Goal: Transaction & Acquisition: Book appointment/travel/reservation

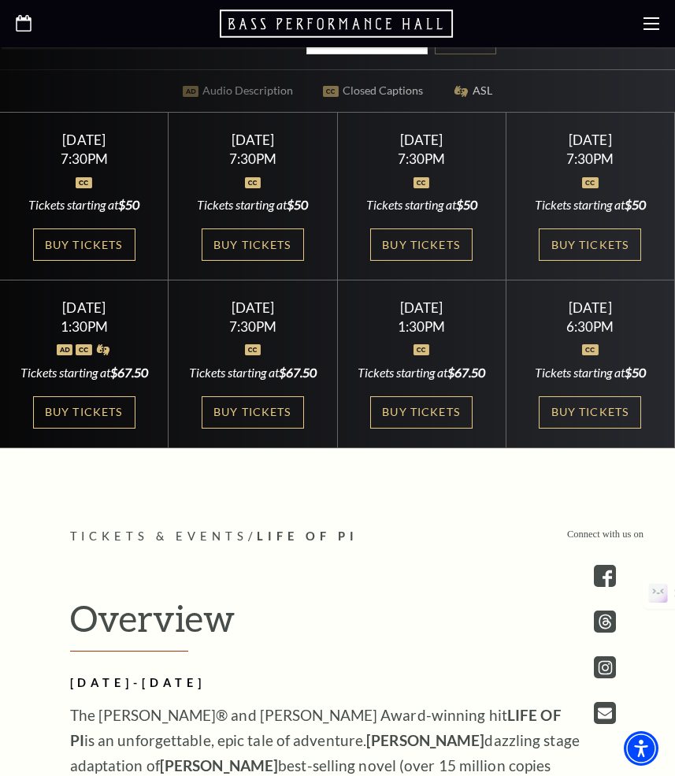
scroll to position [664, 0]
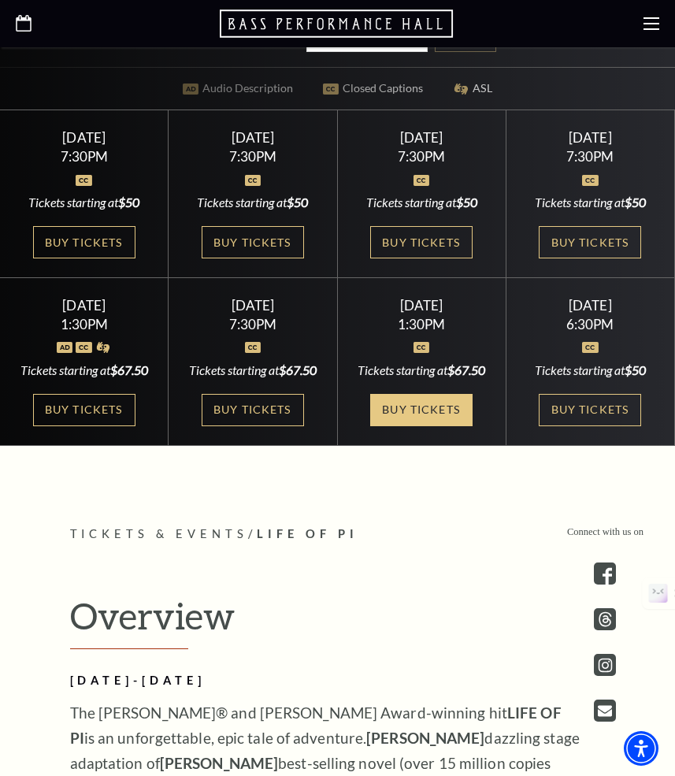
click at [430, 426] on link "Buy Tickets" at bounding box center [421, 410] width 102 height 32
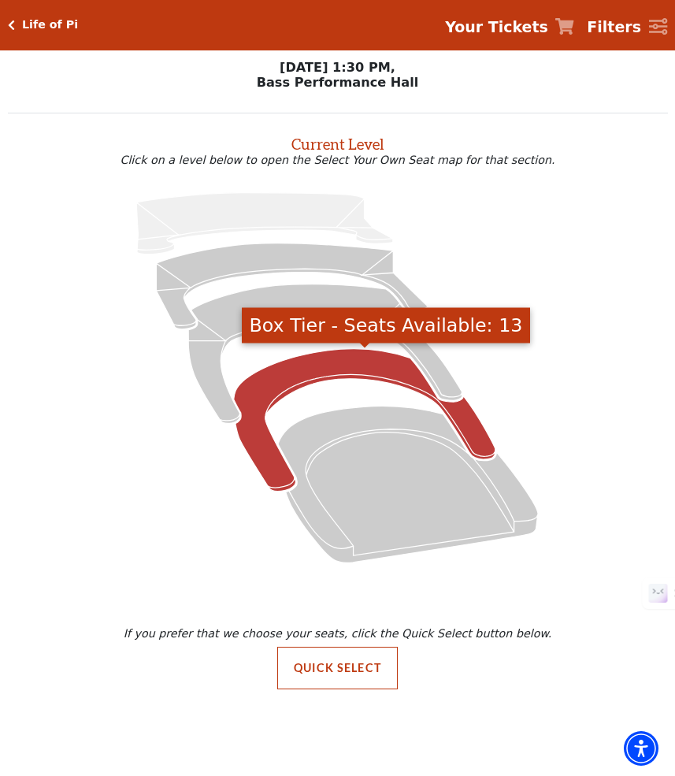
click at [332, 365] on icon "Box Tier - Seats Available: 13" at bounding box center [365, 420] width 262 height 143
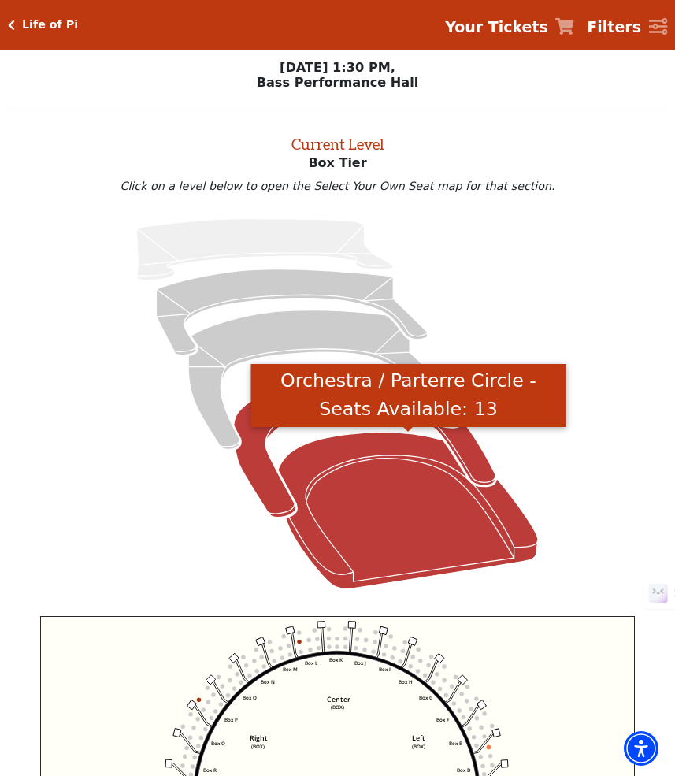
click at [409, 515] on icon "Orchestra / Parterre Circle - Seats Available: 13" at bounding box center [408, 511] width 260 height 157
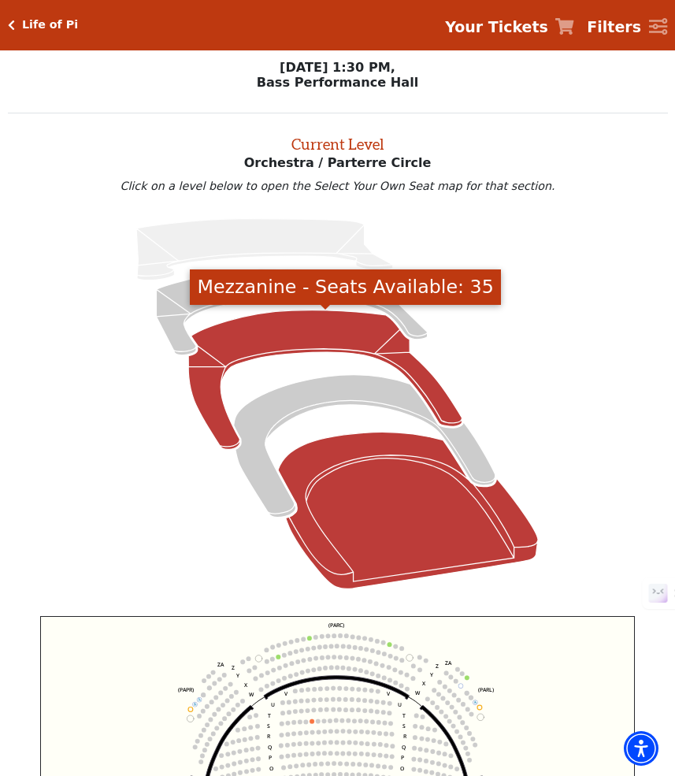
click at [310, 326] on icon "Mezzanine - Seats Available: 35" at bounding box center [325, 381] width 274 height 140
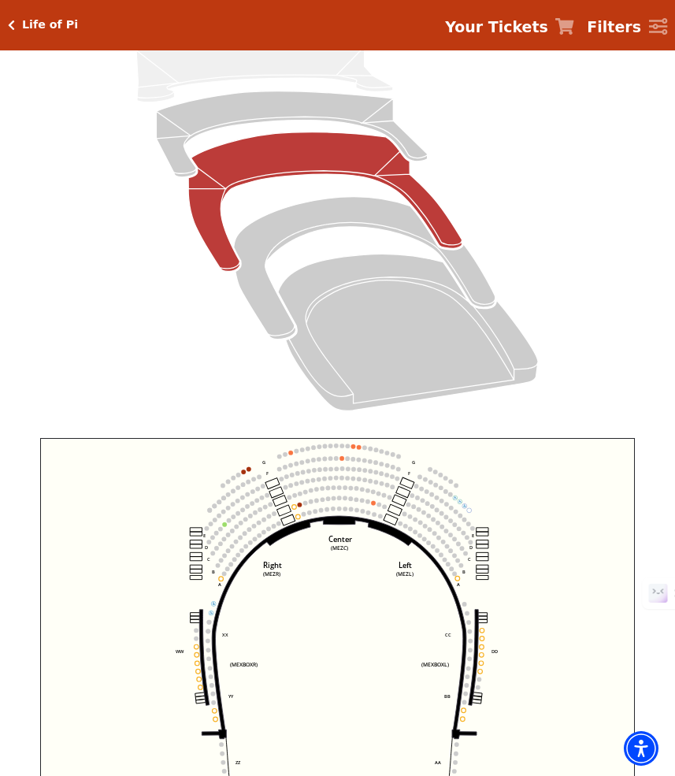
scroll to position [188, 0]
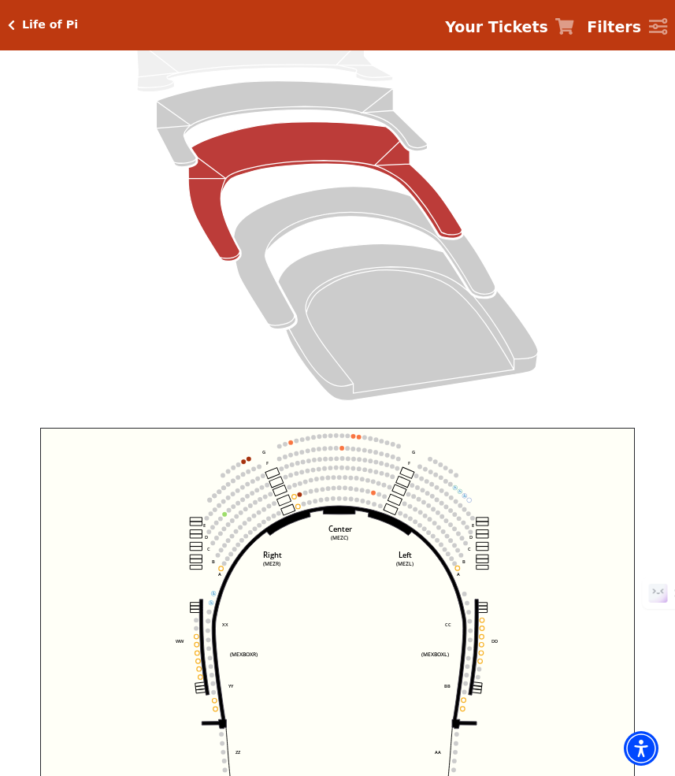
click at [13, 28] on icon "Click here to go back to filters" at bounding box center [11, 25] width 7 height 11
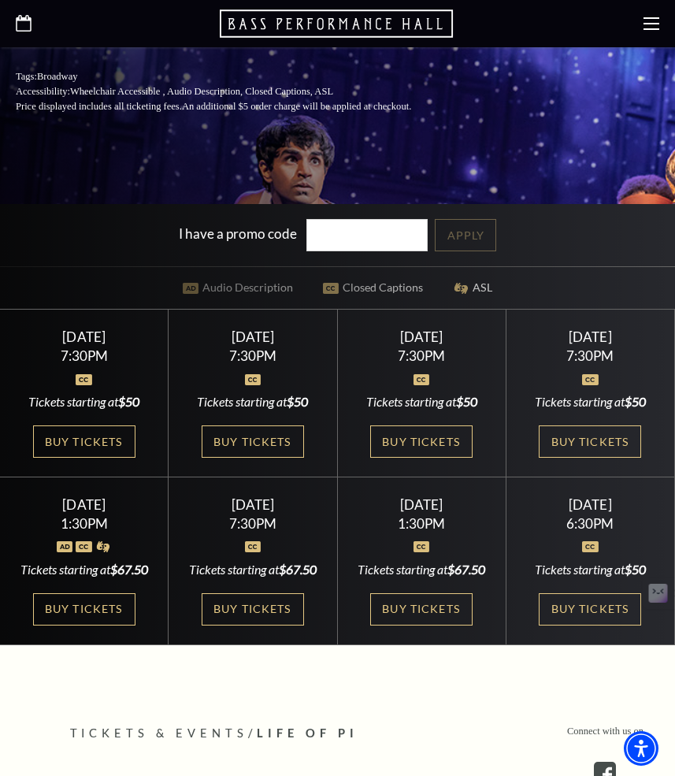
scroll to position [471, 0]
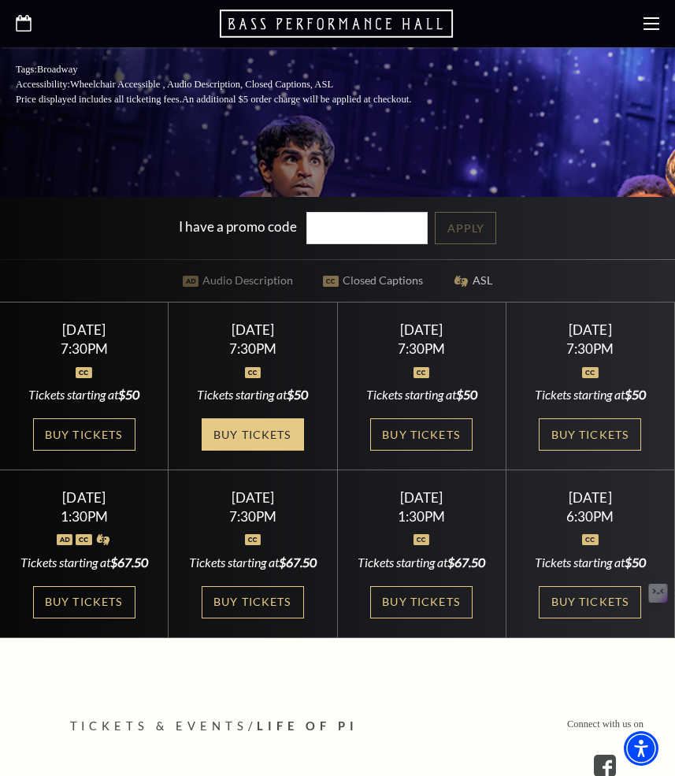
click at [259, 451] on link "Buy Tickets" at bounding box center [253, 435] width 102 height 32
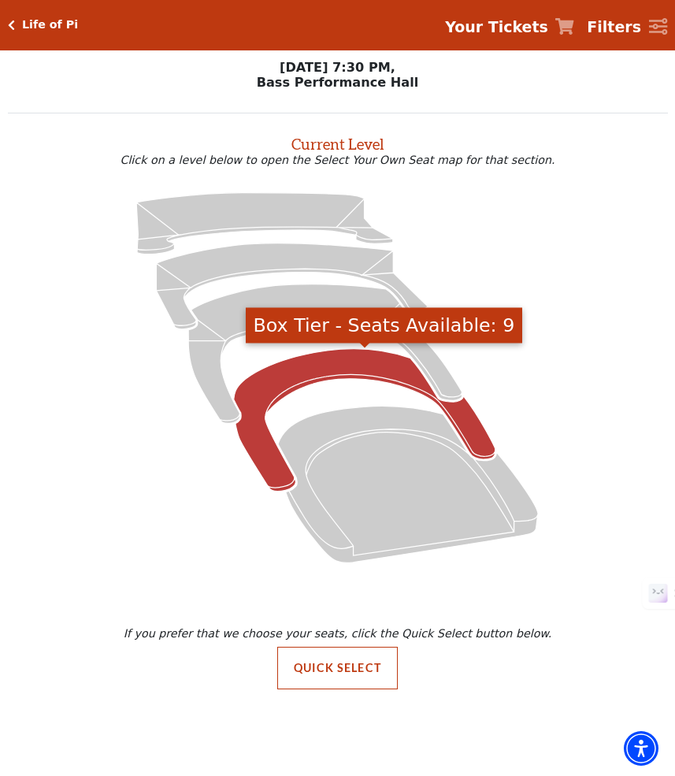
click at [334, 368] on icon "Box Tier - Seats Available: 9" at bounding box center [365, 420] width 262 height 143
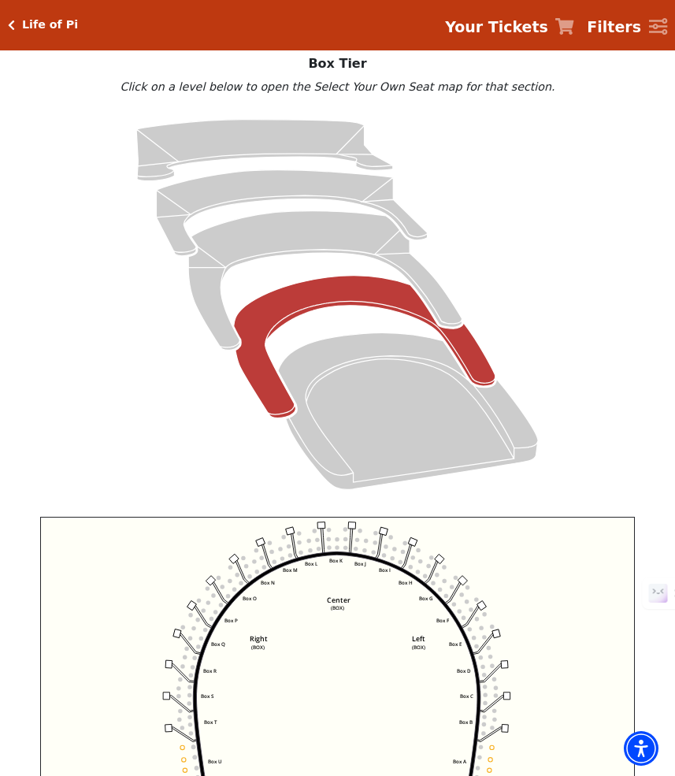
scroll to position [101, 0]
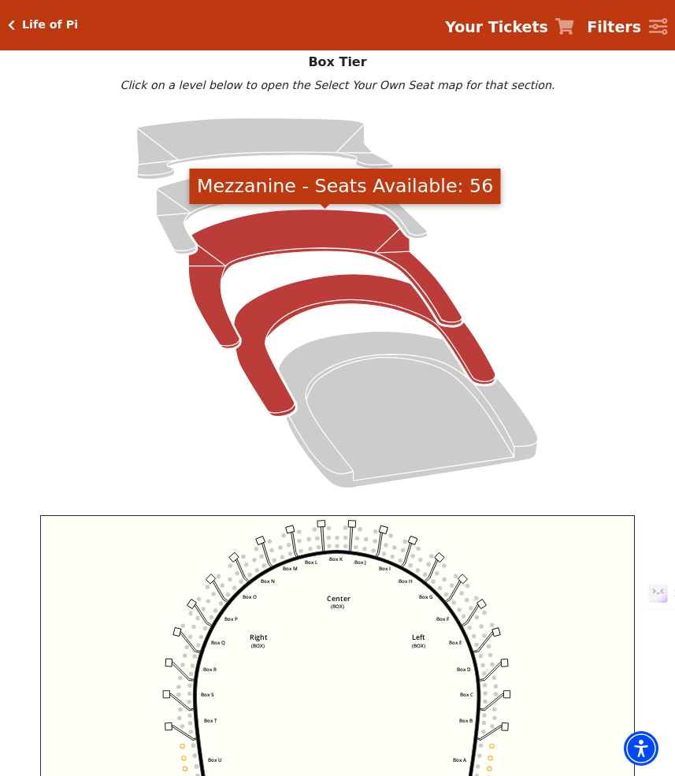
click at [291, 229] on icon "Mezzanine - Seats Available: 56" at bounding box center [325, 280] width 274 height 140
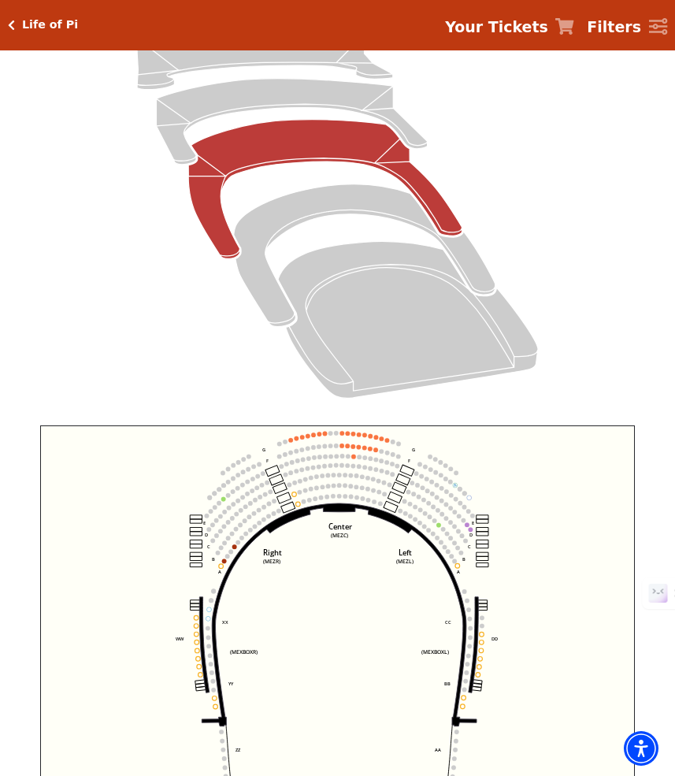
scroll to position [184, 0]
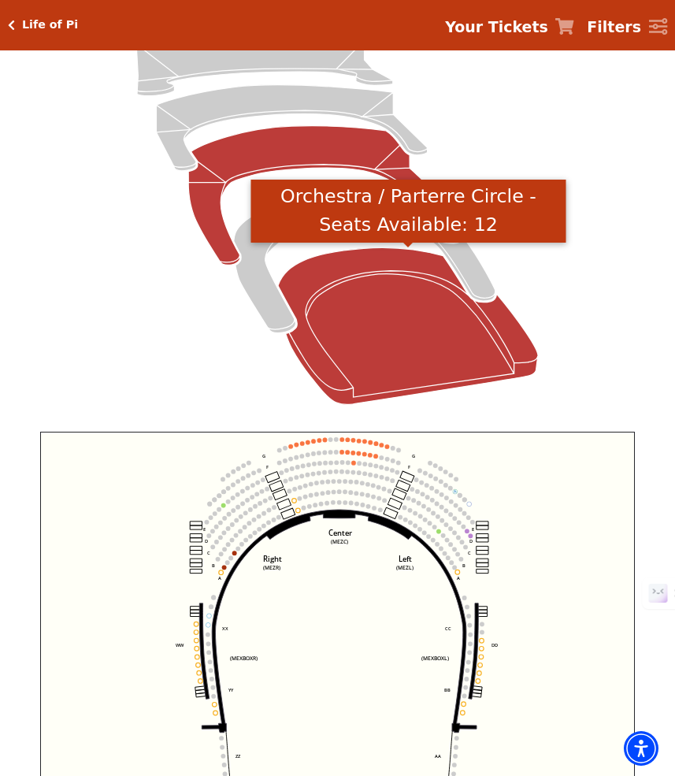
click at [418, 336] on icon "Orchestra / Parterre Circle - Seats Available: 12" at bounding box center [408, 326] width 260 height 157
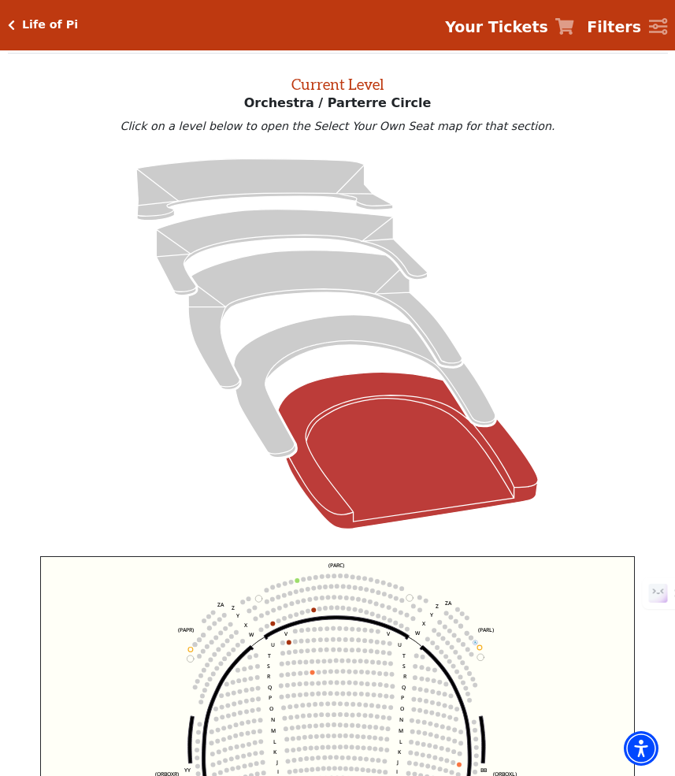
scroll to position [66, 0]
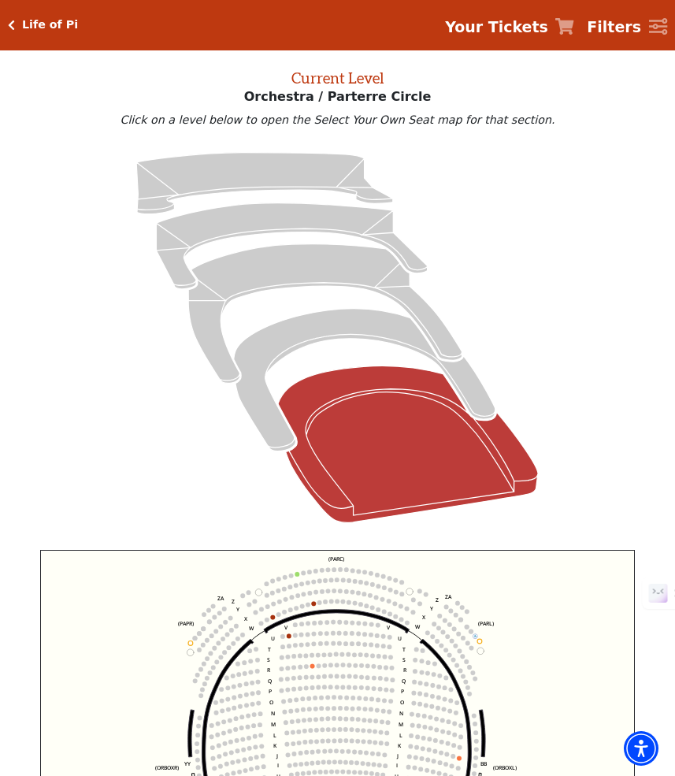
click at [10, 24] on icon "Click here to go back to filters" at bounding box center [11, 25] width 7 height 11
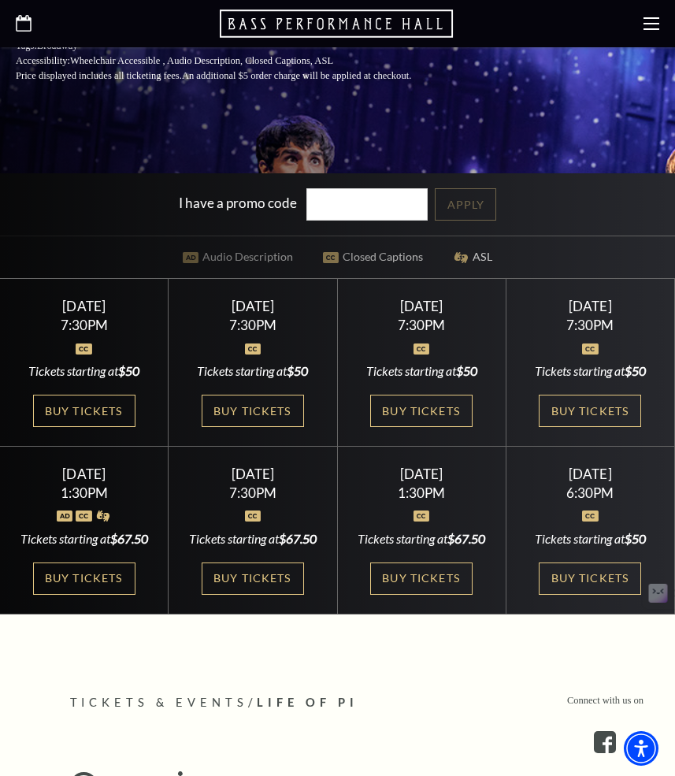
scroll to position [503, 0]
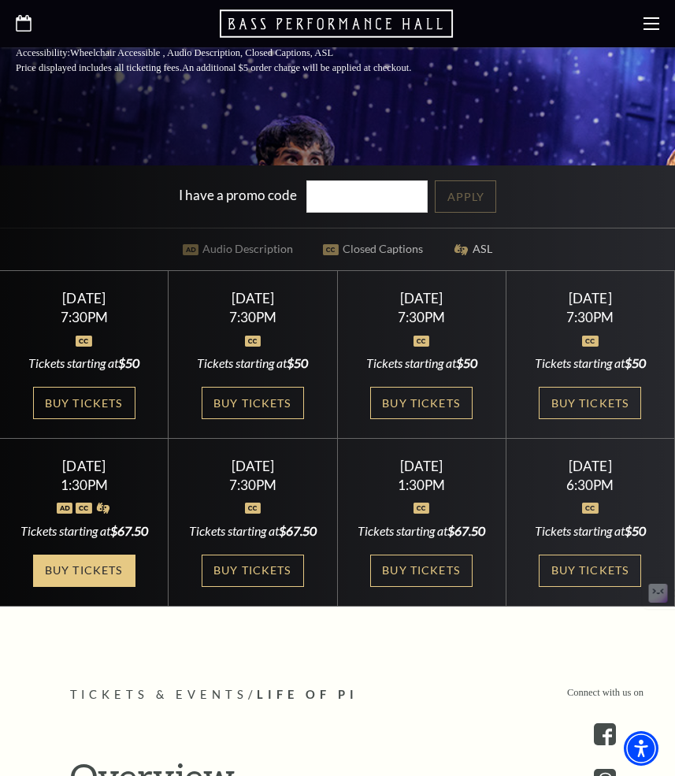
click at [86, 587] on link "Buy Tickets" at bounding box center [84, 571] width 102 height 32
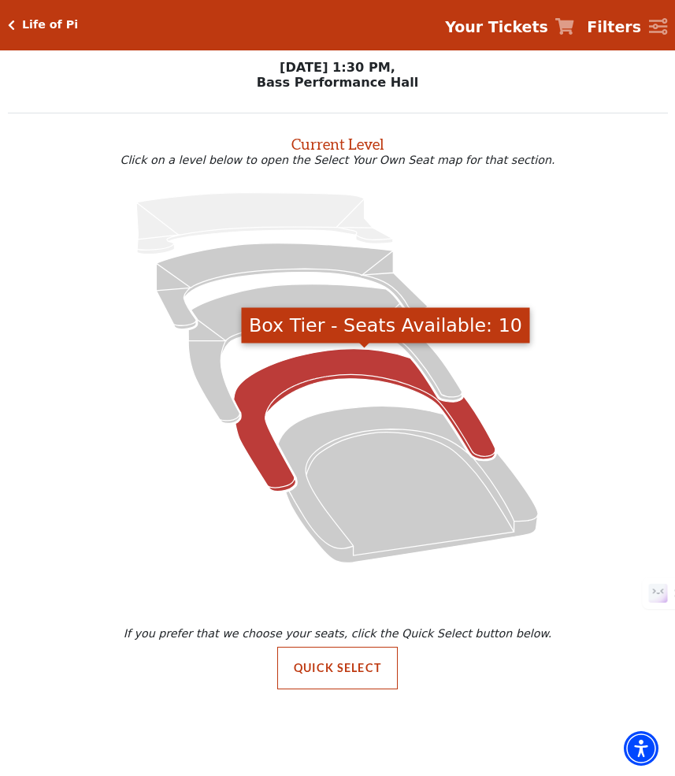
click at [320, 376] on icon "Box Tier - Seats Available: 10" at bounding box center [365, 420] width 262 height 143
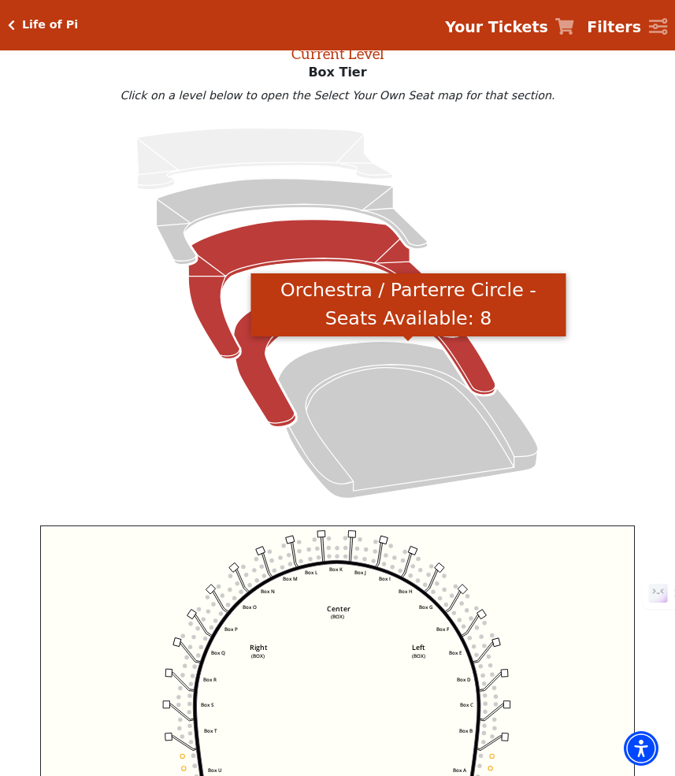
scroll to position [88, 0]
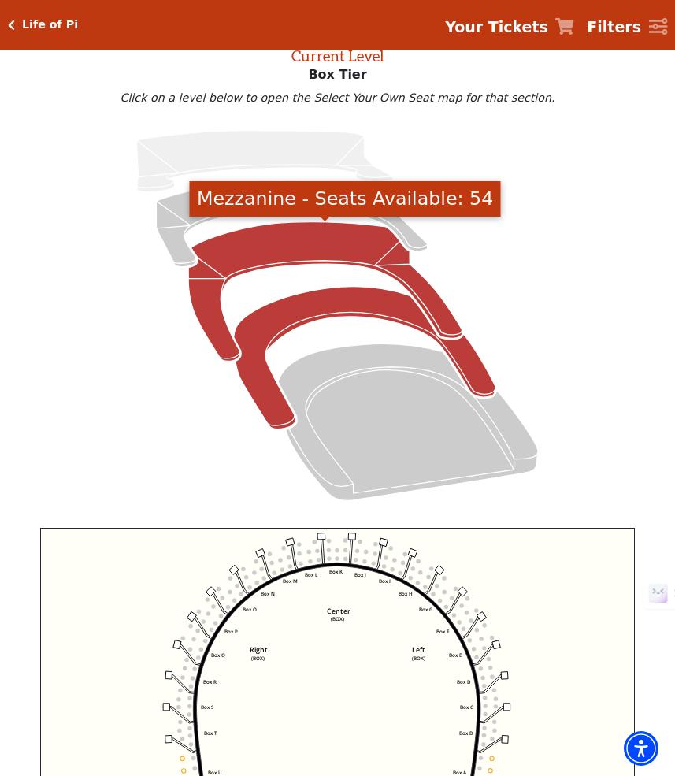
click at [292, 236] on icon "Mezzanine - Seats Available: 54" at bounding box center [325, 292] width 274 height 140
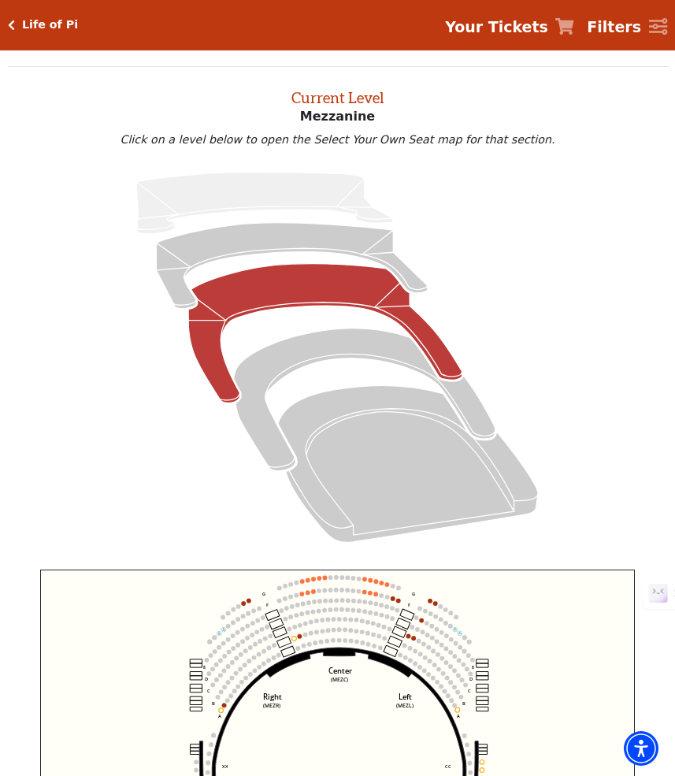
scroll to position [0, 0]
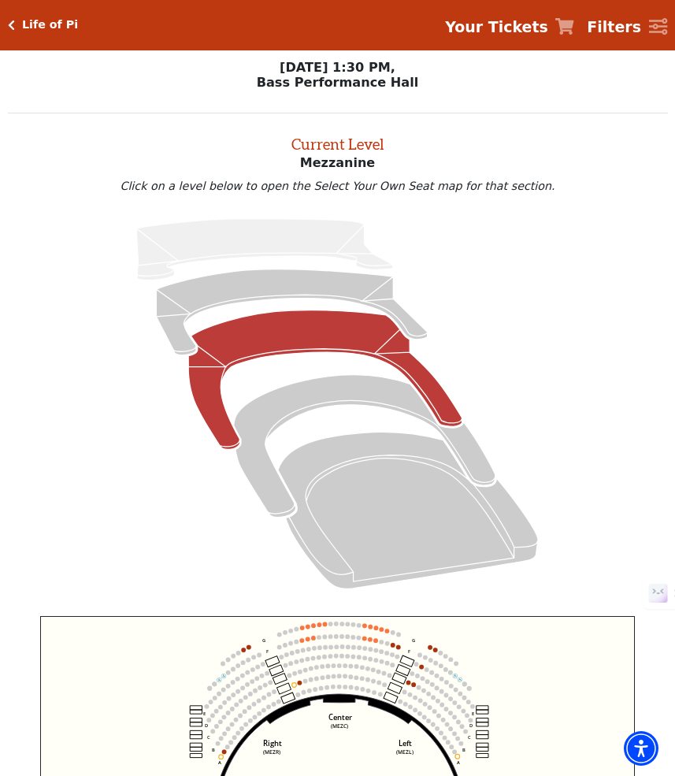
click at [13, 24] on icon "Click here to go back to filters" at bounding box center [11, 25] width 7 height 11
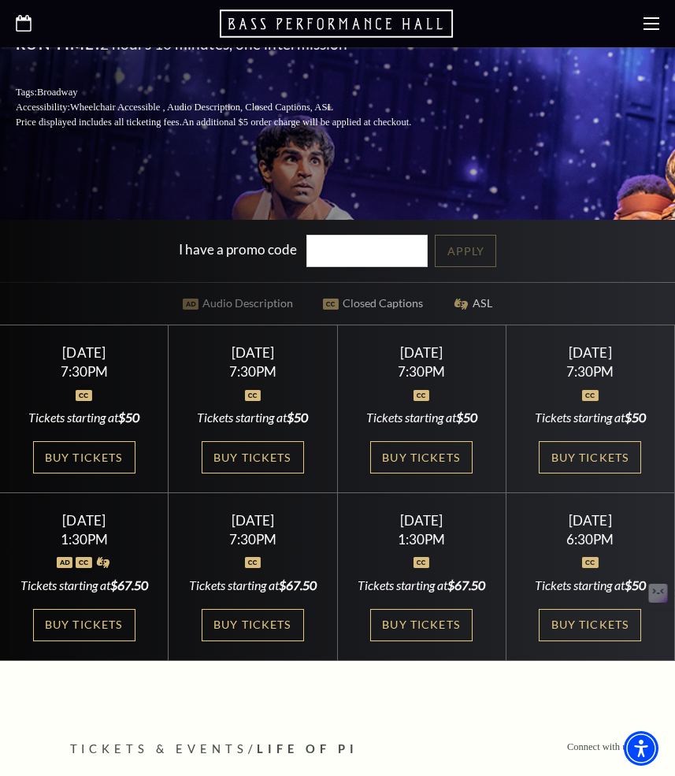
scroll to position [452, 0]
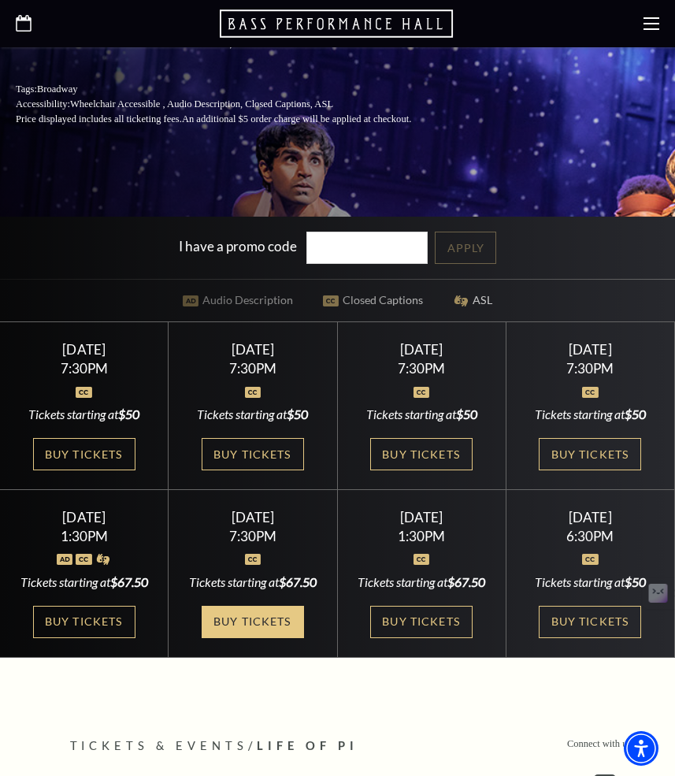
click at [262, 638] on link "Buy Tickets" at bounding box center [253, 622] width 102 height 32
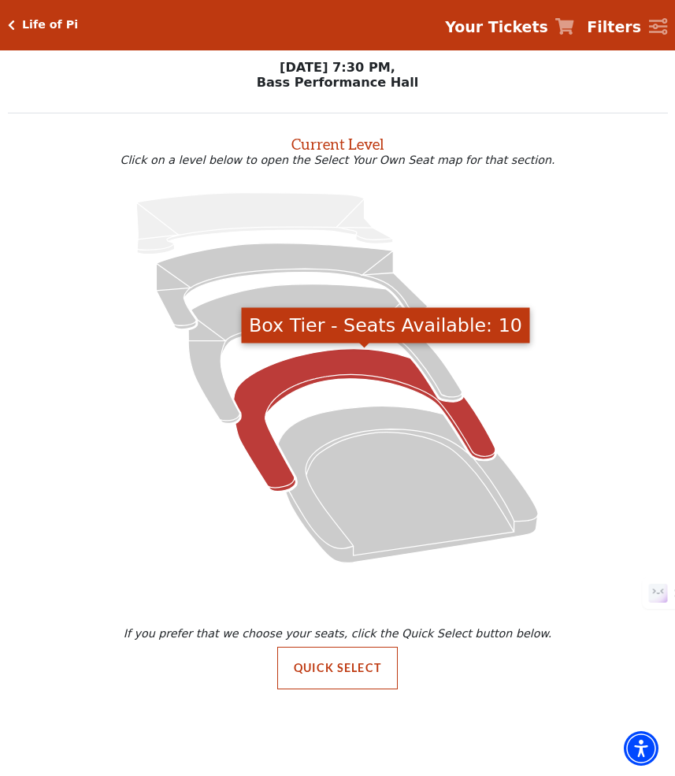
click at [303, 368] on icon "Box Tier - Seats Available: 10" at bounding box center [365, 420] width 262 height 143
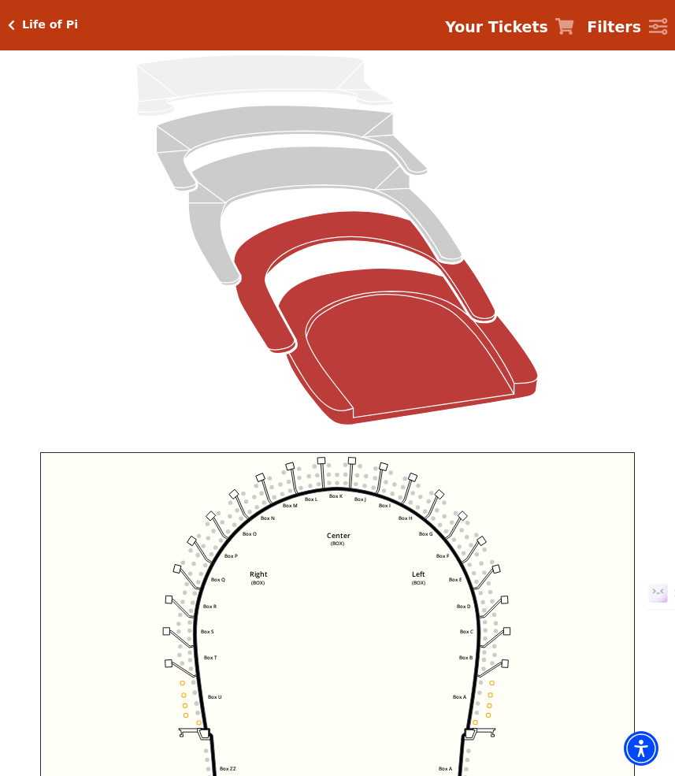
scroll to position [166, 0]
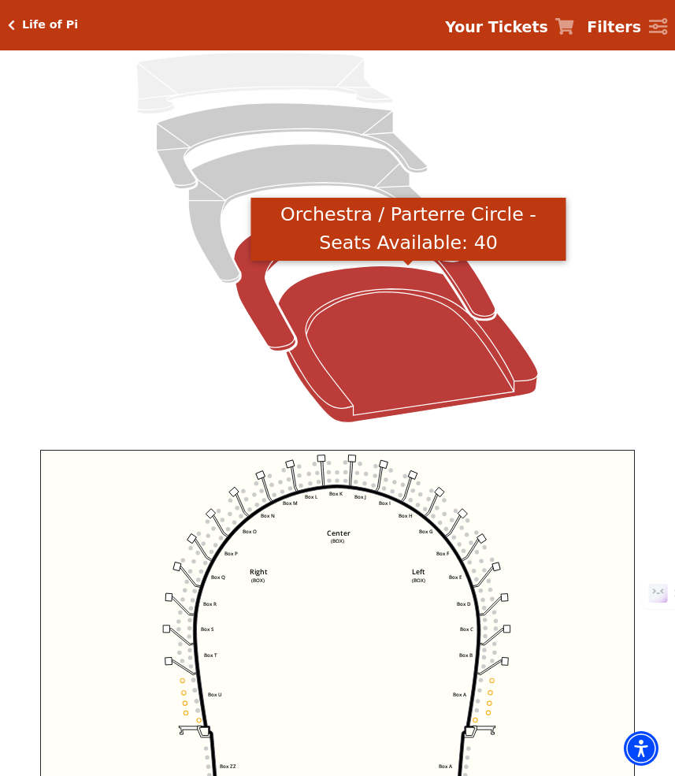
click at [349, 322] on icon "Orchestra / Parterre Circle - Seats Available: 40" at bounding box center [408, 344] width 260 height 157
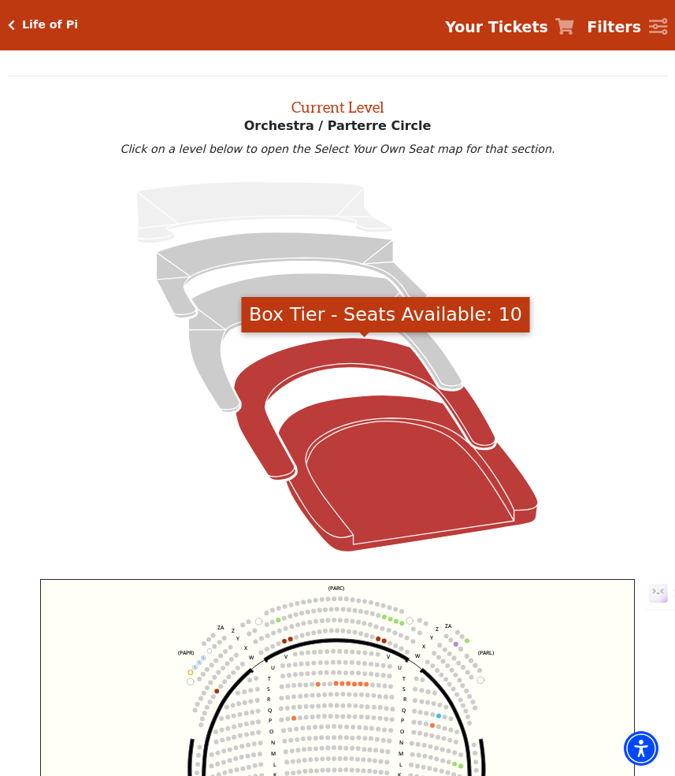
scroll to position [36, 0]
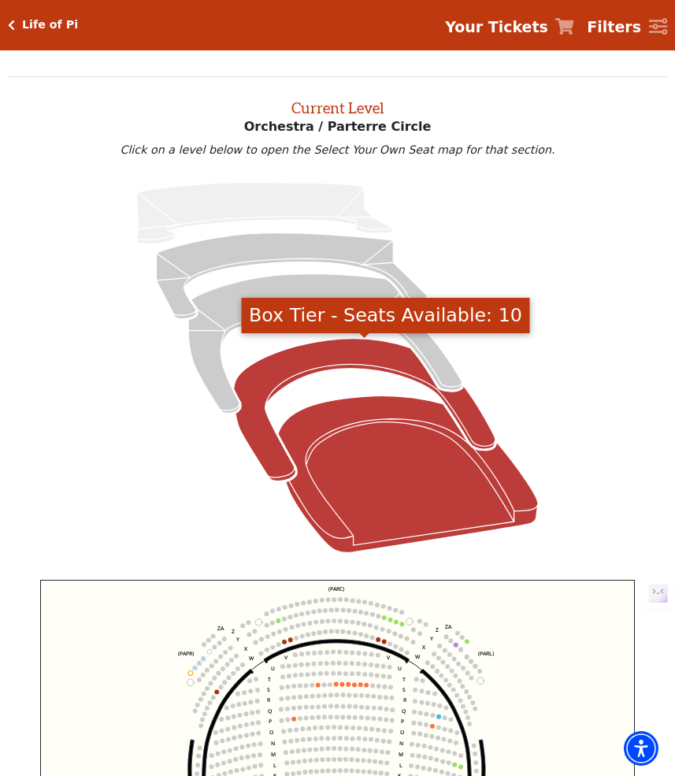
click at [319, 365] on icon "Box Tier - Seats Available: 10" at bounding box center [365, 410] width 262 height 143
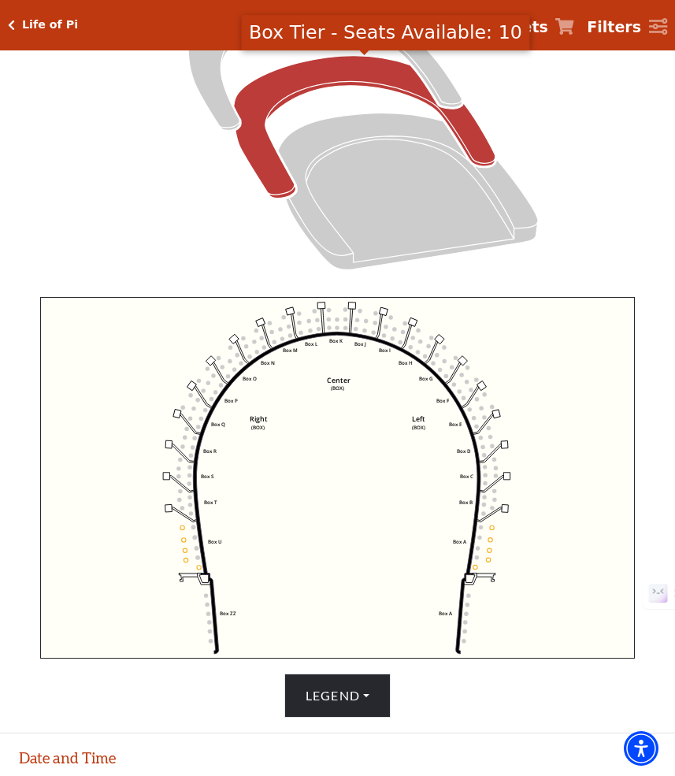
scroll to position [309, 0]
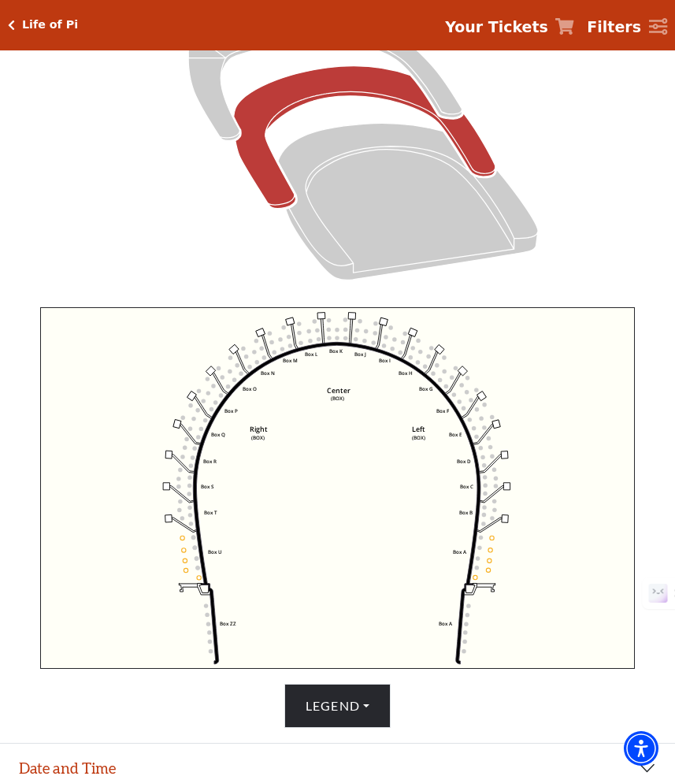
click at [10, 26] on icon "Click here to go back to filters" at bounding box center [11, 25] width 7 height 11
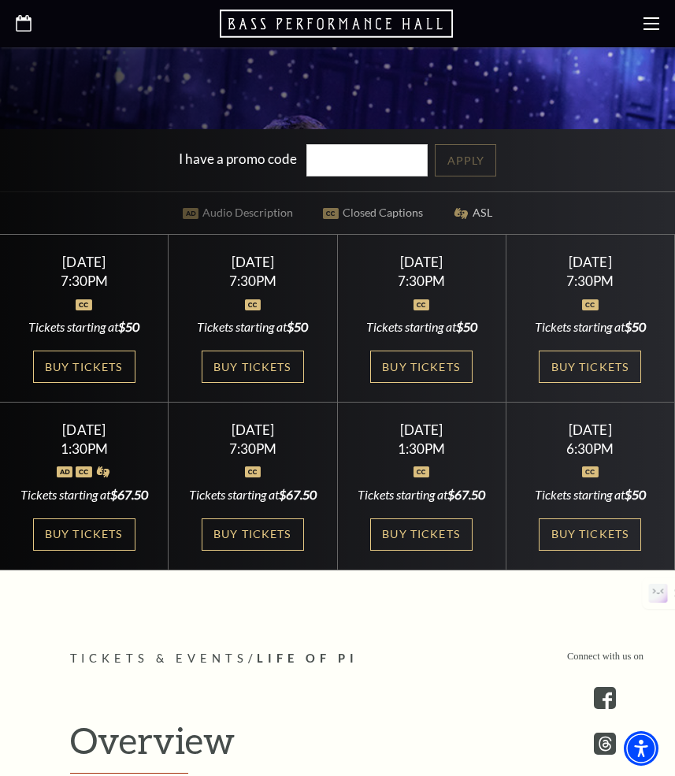
scroll to position [541, 0]
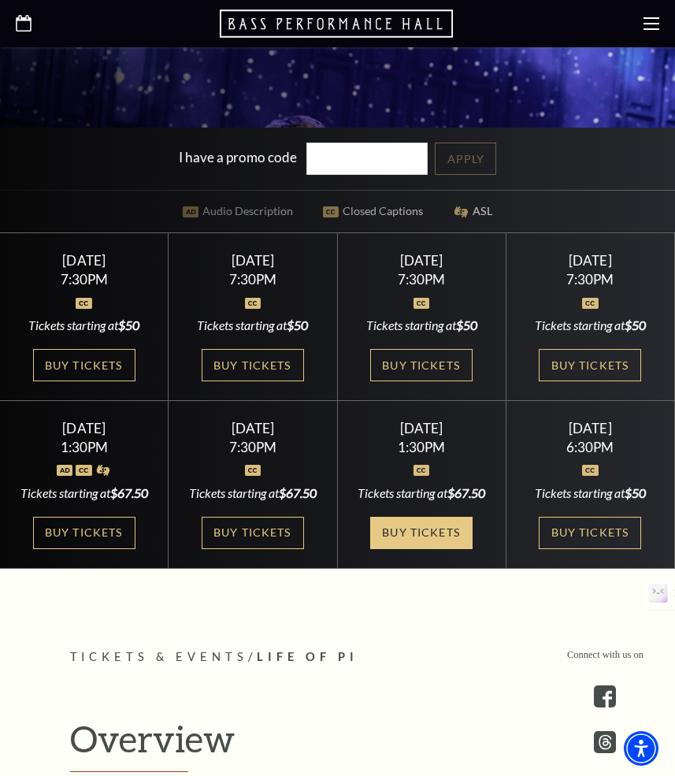
click at [418, 549] on link "Buy Tickets" at bounding box center [421, 533] width 102 height 32
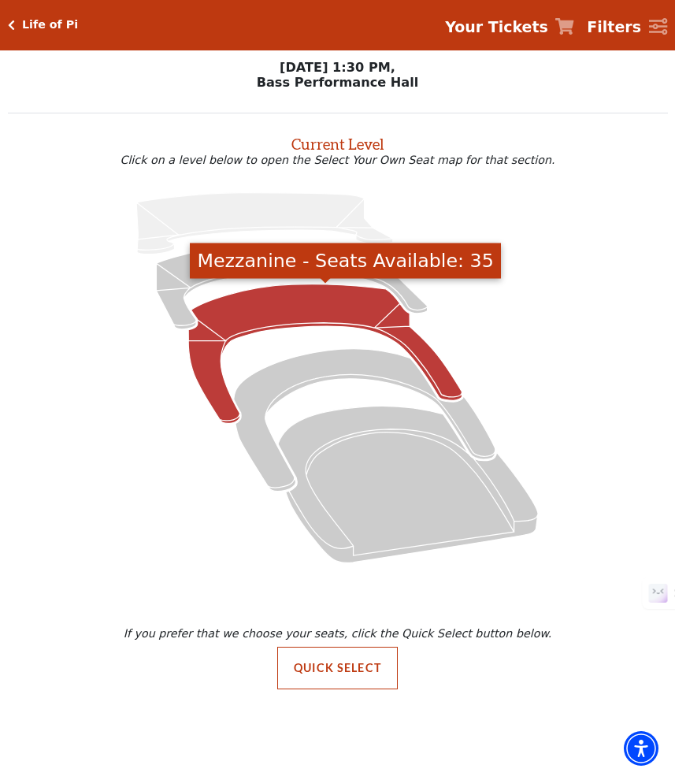
click at [283, 307] on icon "Mezzanine - Seats Available: 35" at bounding box center [325, 355] width 274 height 140
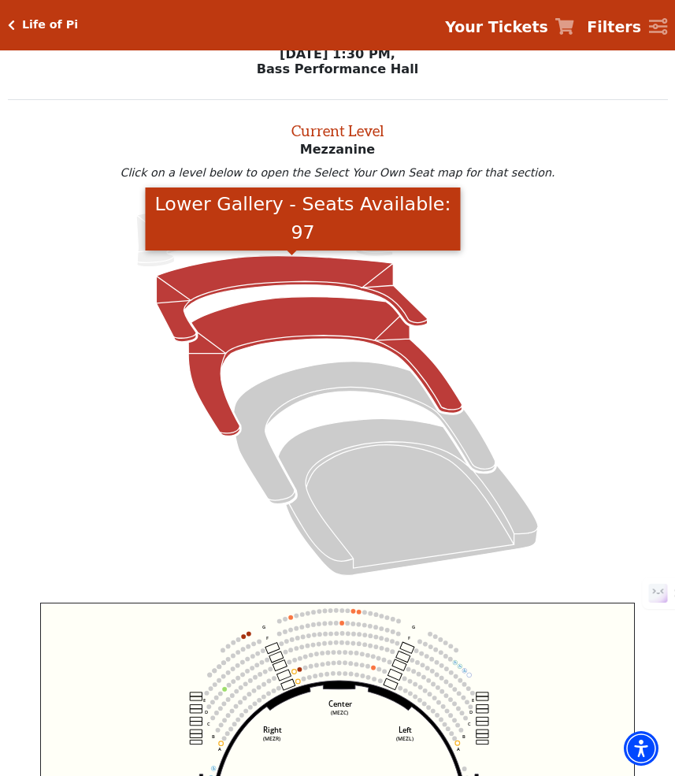
scroll to position [4, 0]
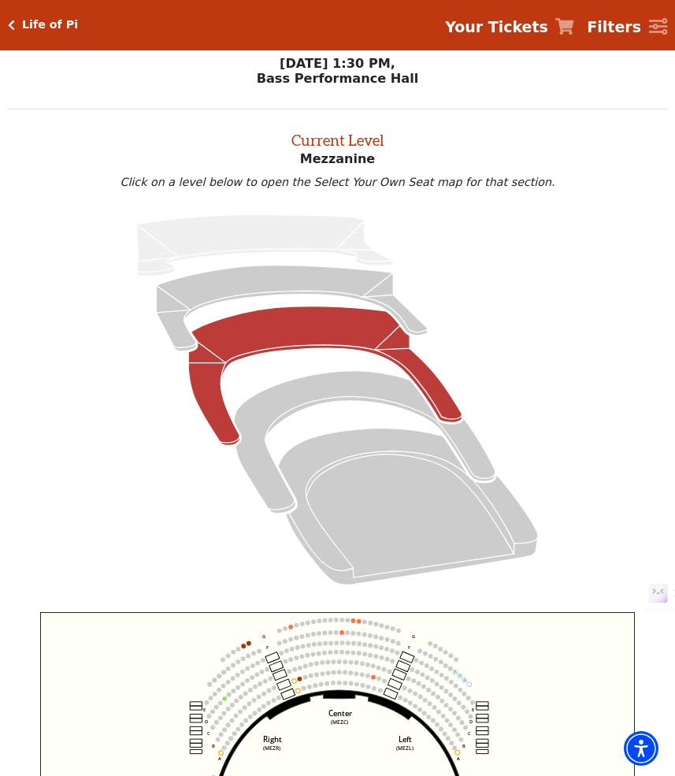
click at [9, 24] on icon "Click here to go back to filters" at bounding box center [11, 25] width 7 height 11
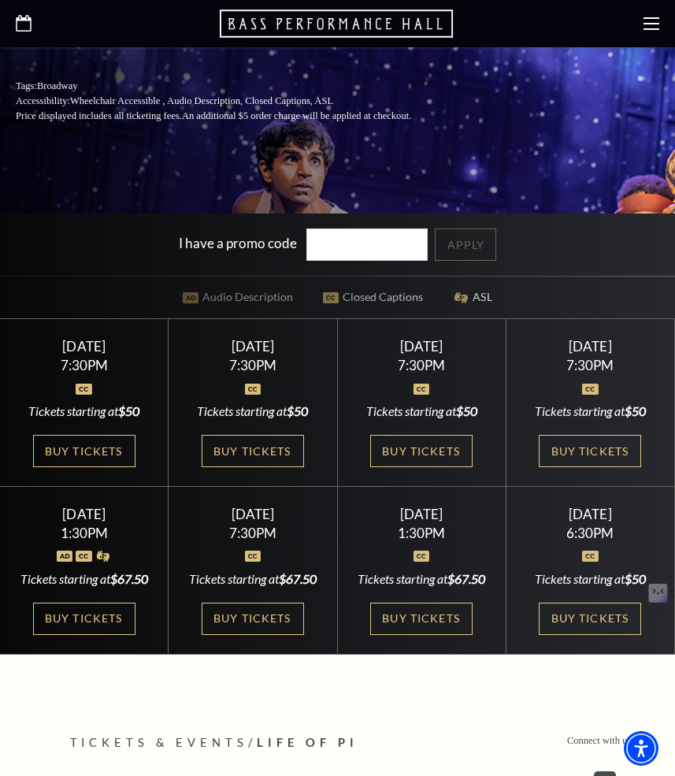
scroll to position [459, 0]
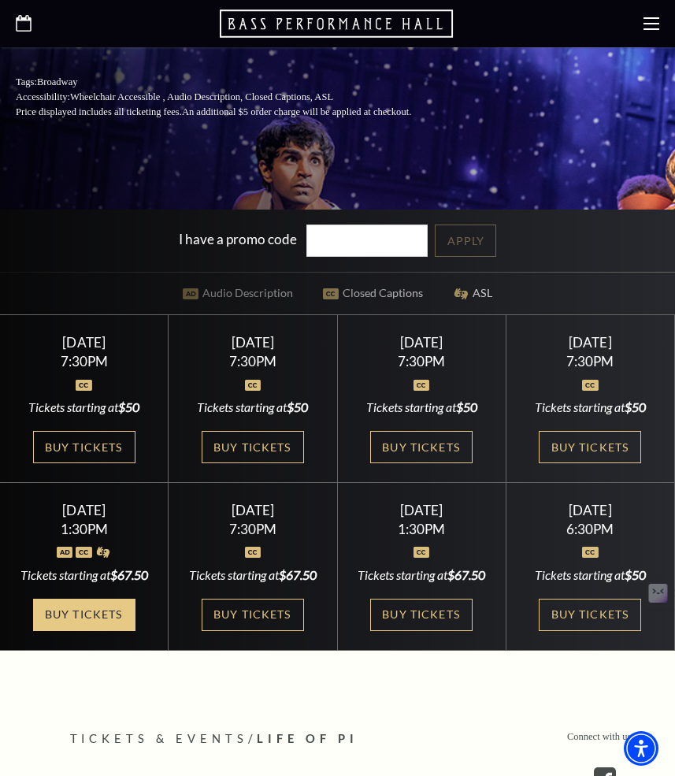
click at [103, 631] on link "Buy Tickets" at bounding box center [84, 615] width 102 height 32
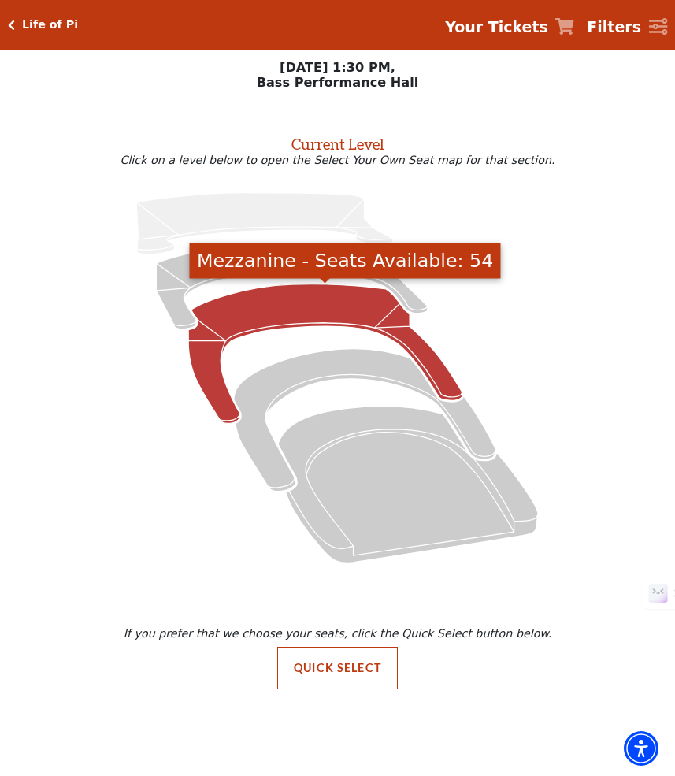
click at [279, 314] on icon "Mezzanine - Seats Available: 54" at bounding box center [325, 355] width 274 height 140
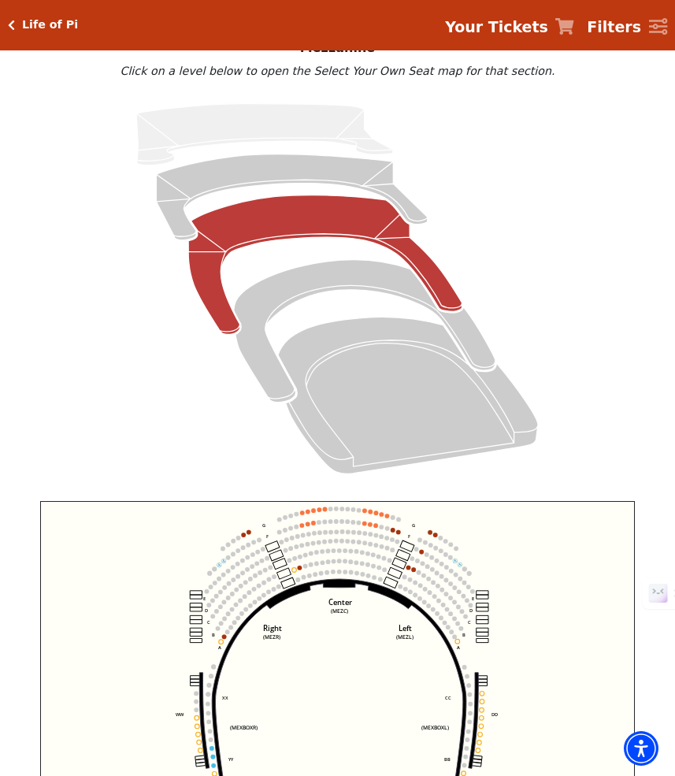
scroll to position [117, 0]
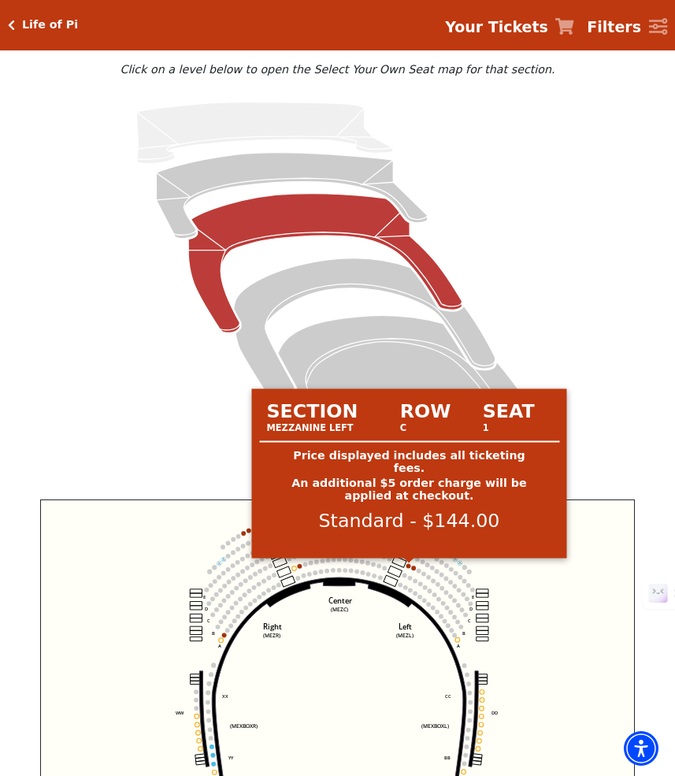
click at [407, 567] on circle at bounding box center [409, 566] width 5 height 5
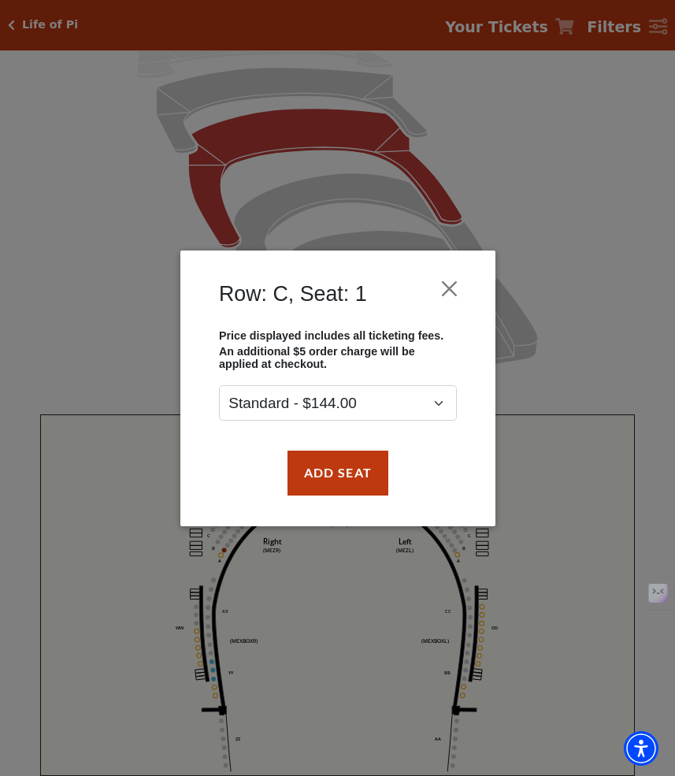
scroll to position [184, 0]
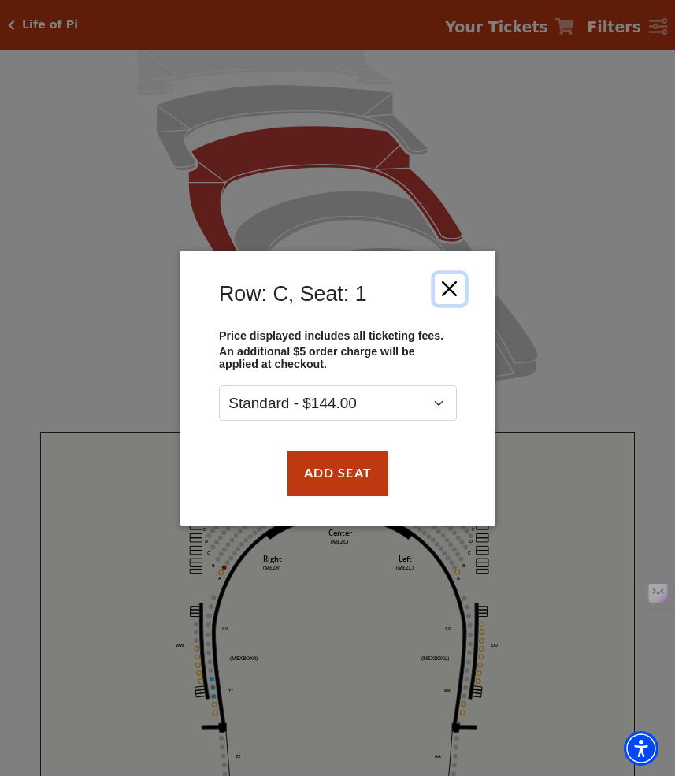
click at [444, 285] on button "Close" at bounding box center [449, 288] width 30 height 30
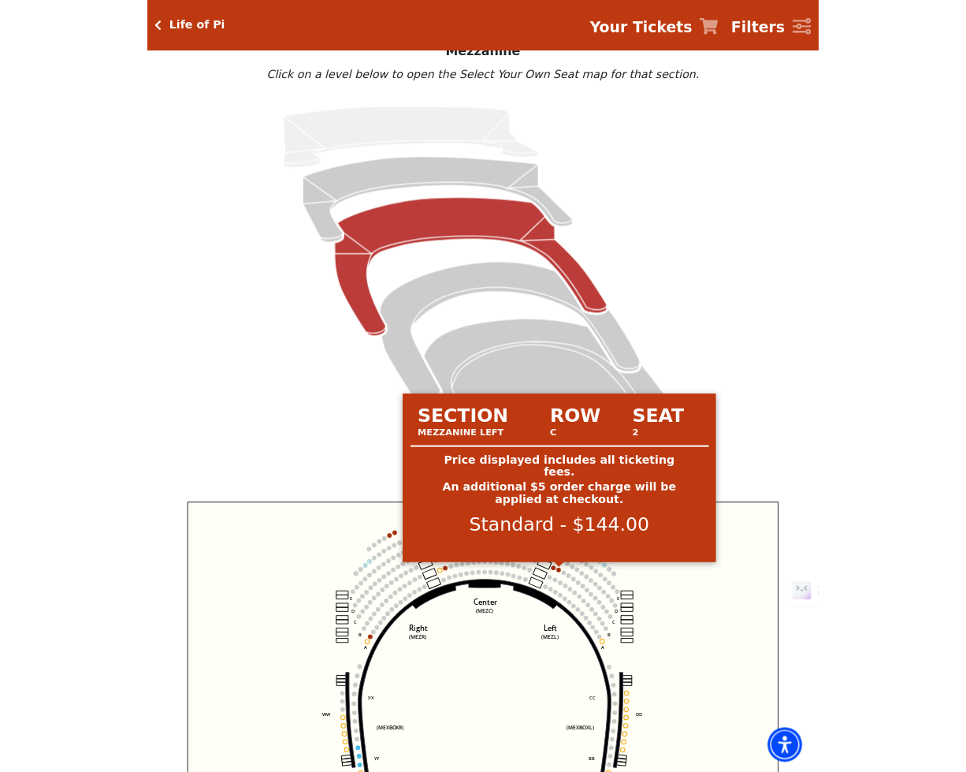
scroll to position [114, 0]
